Goal: Task Accomplishment & Management: Use online tool/utility

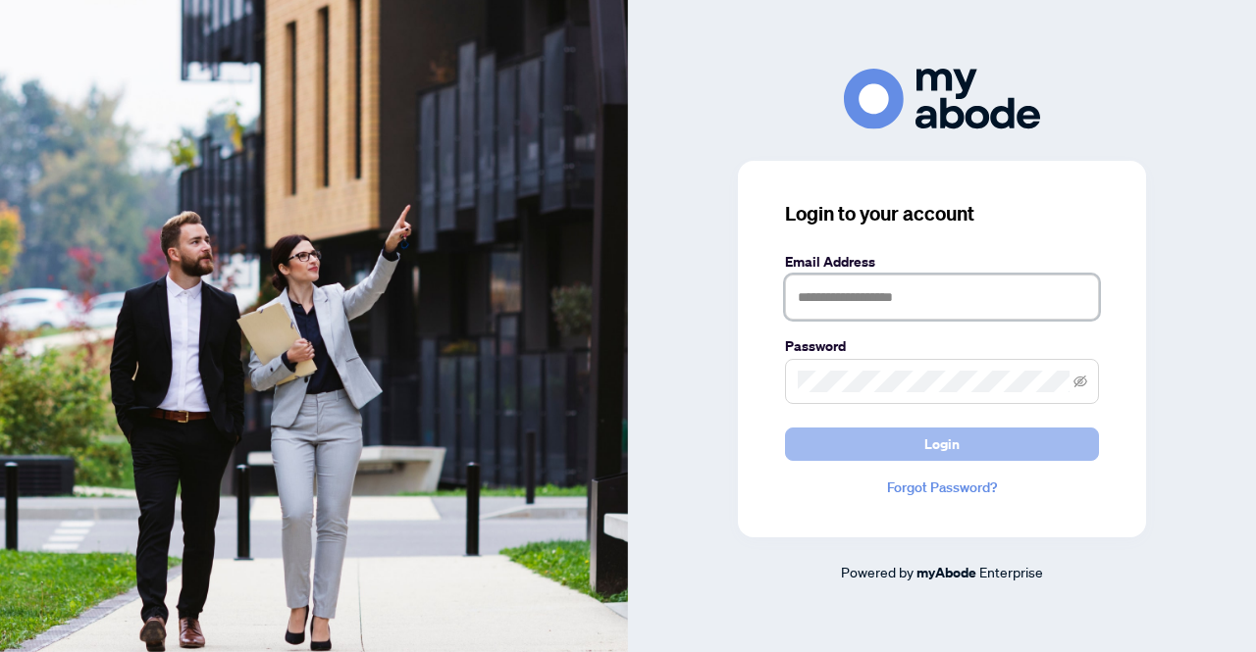
type input "**********"
click at [919, 451] on button "Login" at bounding box center [942, 444] width 314 height 33
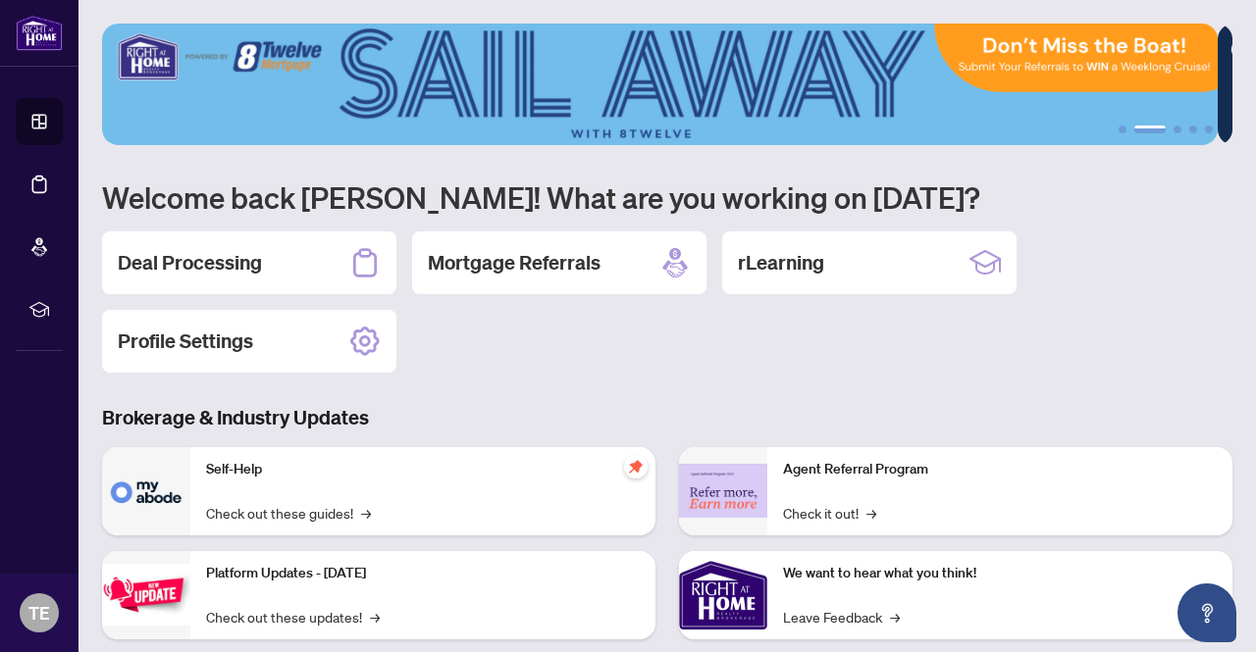
click at [239, 268] on h2 "Deal Processing" at bounding box center [190, 262] width 144 height 27
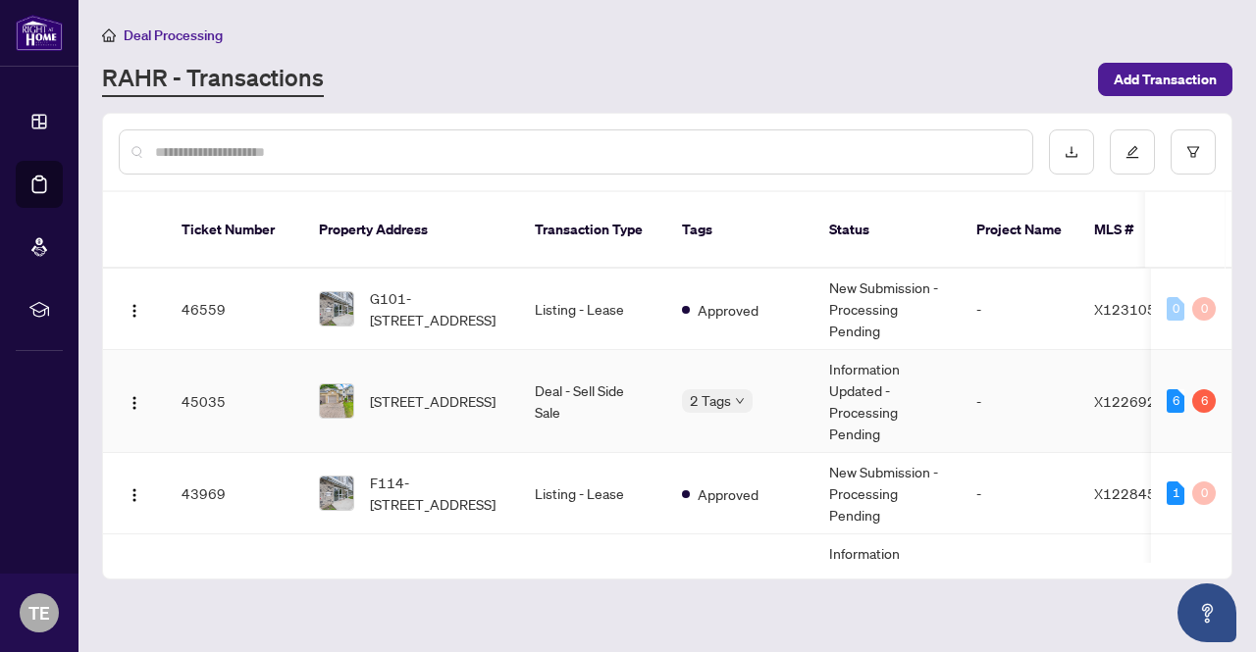
click at [589, 373] on td "Deal - Sell Side Sale" at bounding box center [592, 401] width 147 height 103
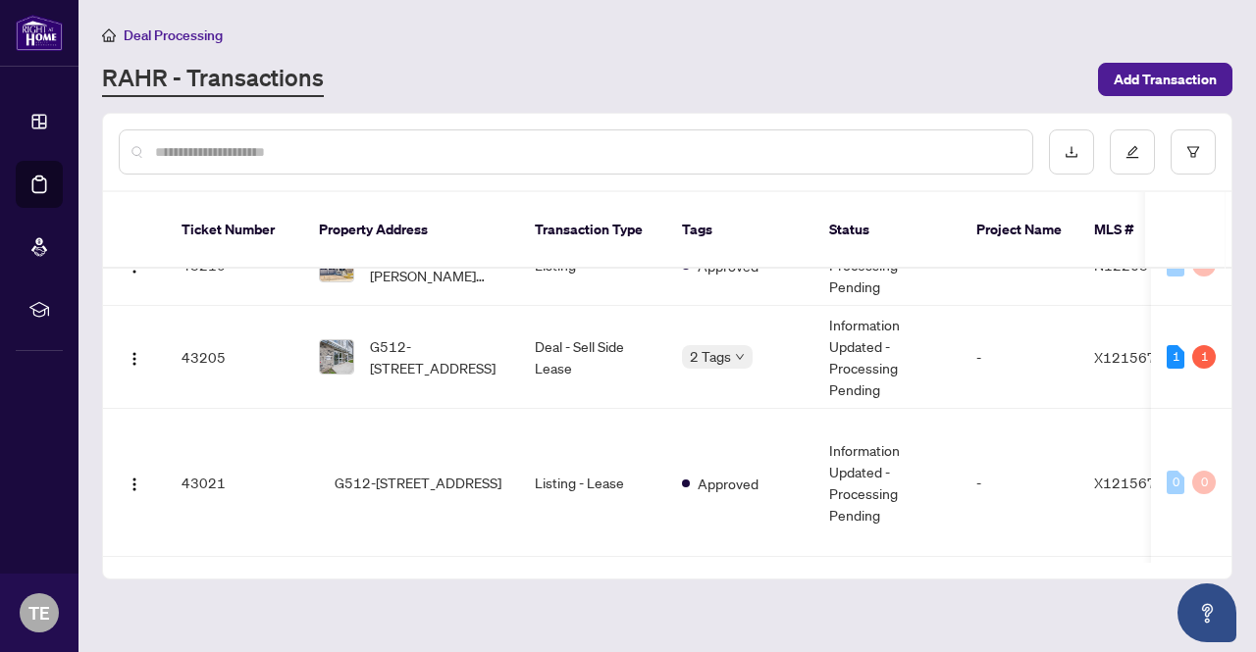
scroll to position [687, 0]
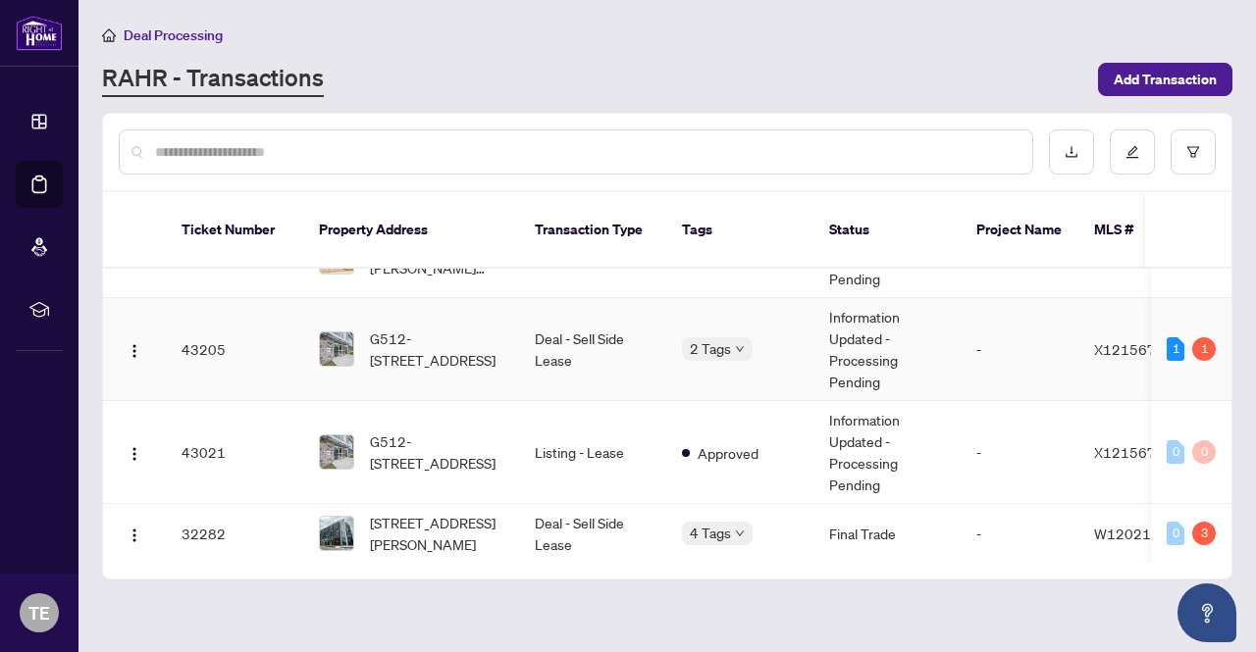
click at [581, 338] on td "Deal - Sell Side Lease" at bounding box center [592, 349] width 147 height 103
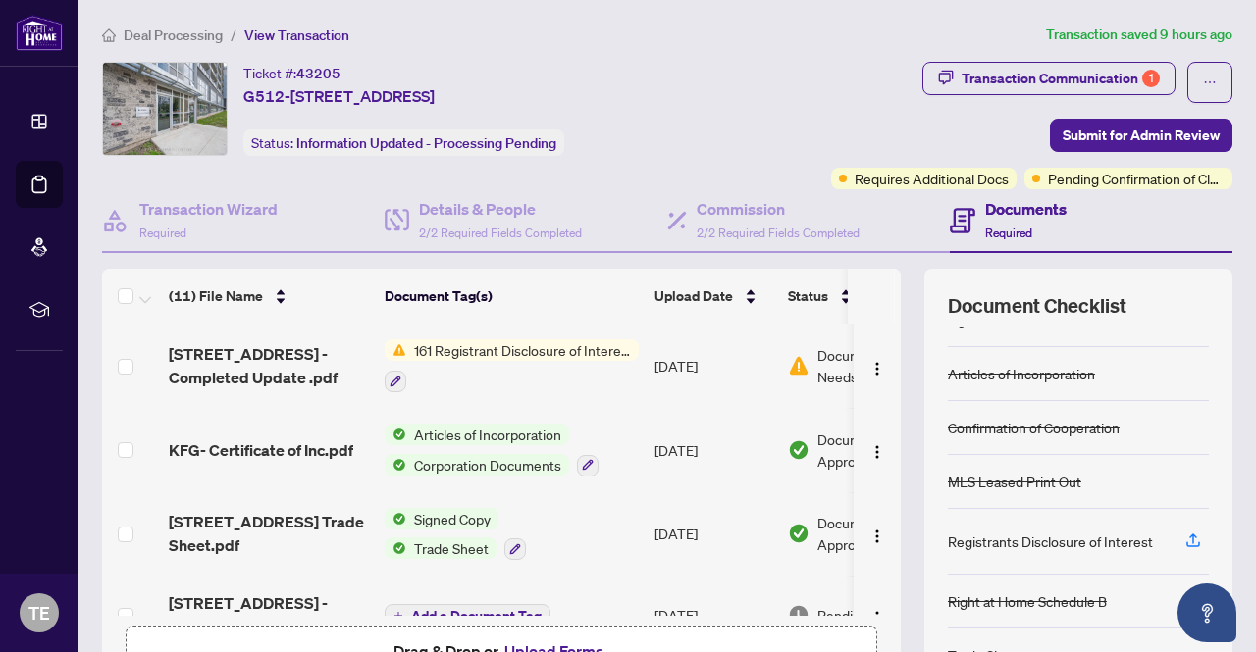
click at [498, 353] on span "161 Registrant Disclosure of Interest - Disposition ofProperty" at bounding box center [522, 350] width 233 height 22
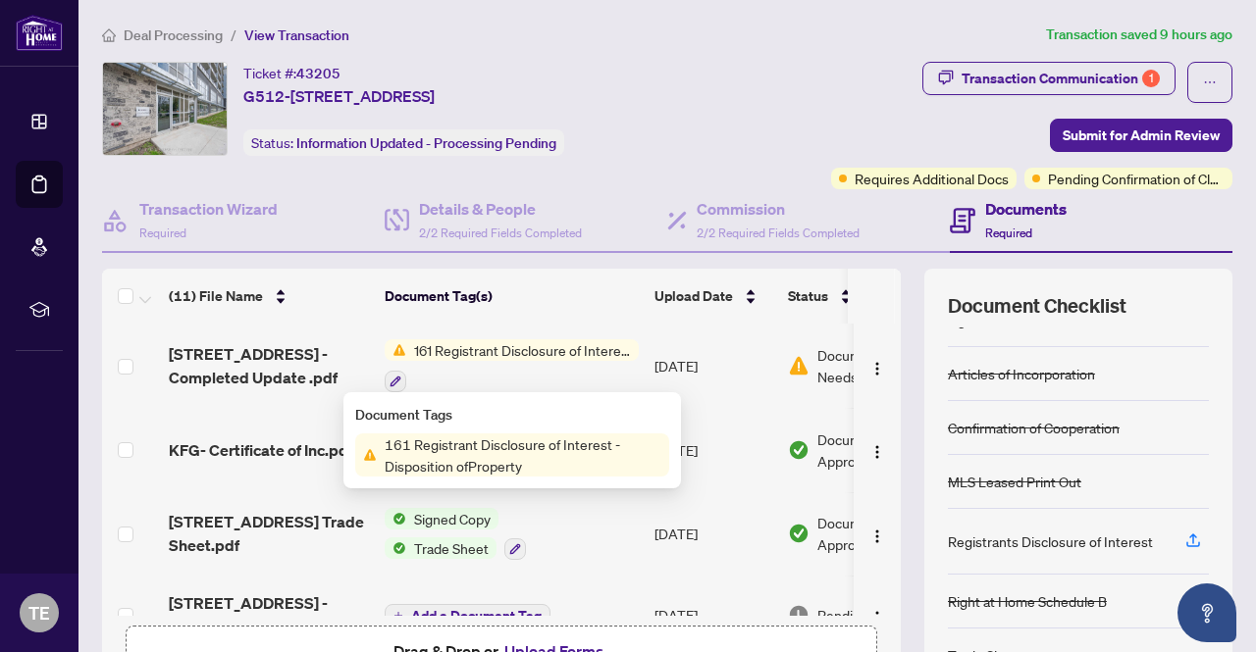
click at [494, 442] on span "161 Registrant Disclosure of Interest - Disposition ofProperty" at bounding box center [523, 455] width 292 height 43
